Goal: Task Accomplishment & Management: Complete application form

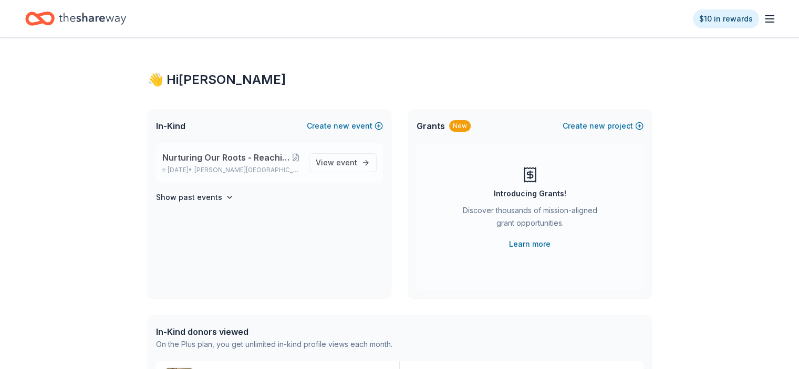
click at [197, 163] on div "Nurturing Our Roots - Reaching for the Sky [GEOGRAPHIC_DATA] Gala [DATE], 2025 …" at bounding box center [231, 162] width 138 height 23
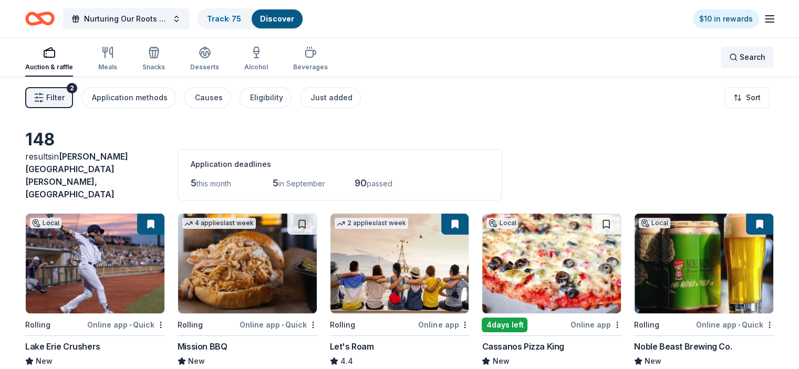
click at [739, 55] on span "Search" at bounding box center [752, 57] width 26 height 13
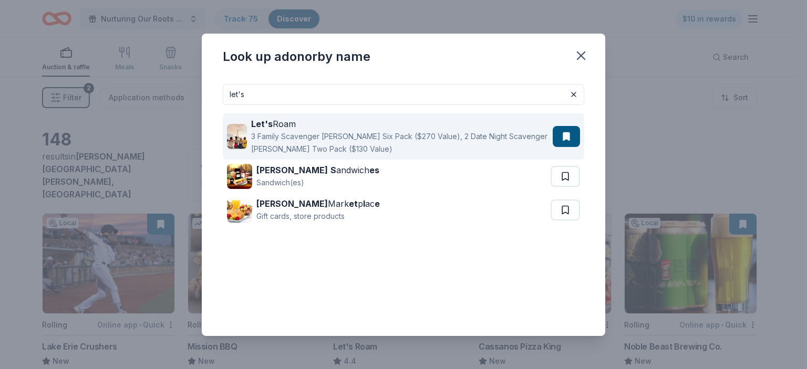
type input "let's"
click at [302, 131] on div "3 Family Scavenger [PERSON_NAME] Six Pack ($270 Value), 2 Date Night Scavenger …" at bounding box center [399, 142] width 297 height 25
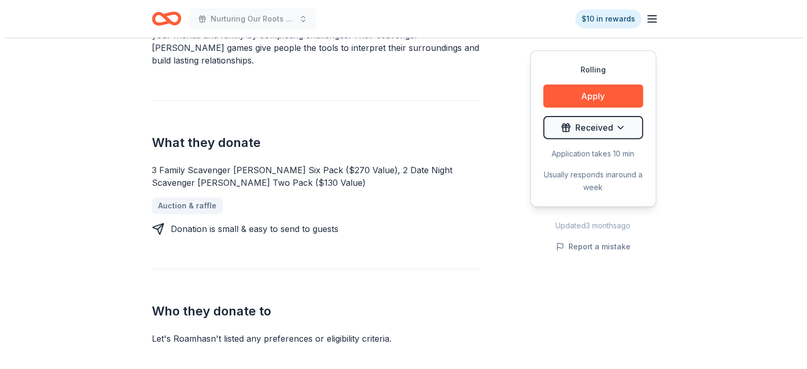
scroll to position [360, 0]
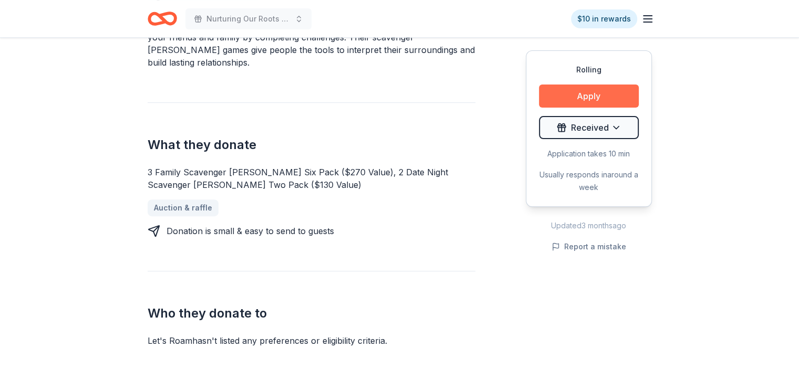
click at [602, 99] on button "Apply" at bounding box center [589, 96] width 100 height 23
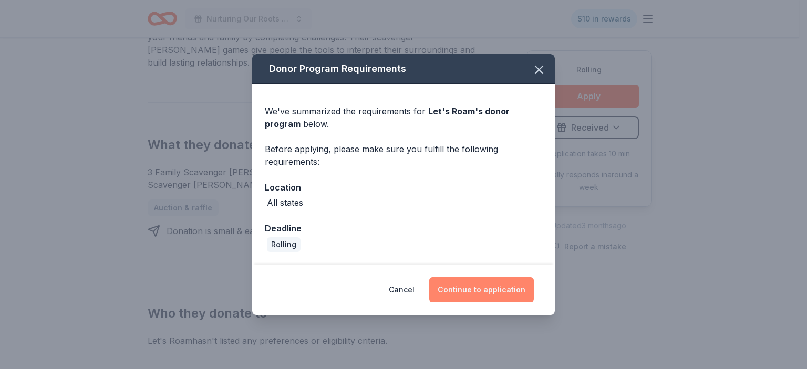
click at [496, 290] on button "Continue to application" at bounding box center [481, 289] width 105 height 25
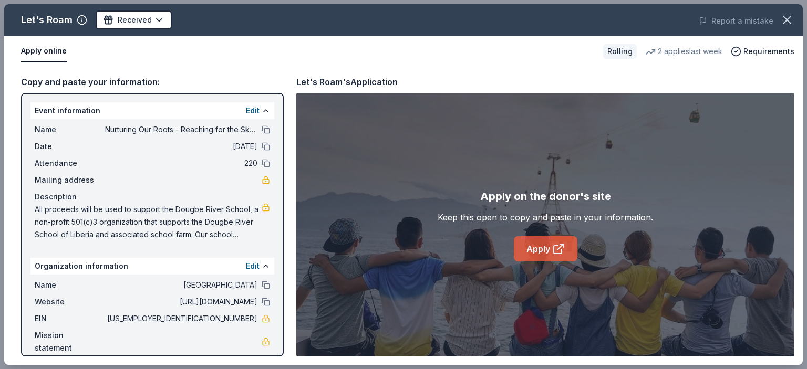
click at [533, 242] on link "Apply" at bounding box center [546, 248] width 64 height 25
